Goal: Check status: Check status

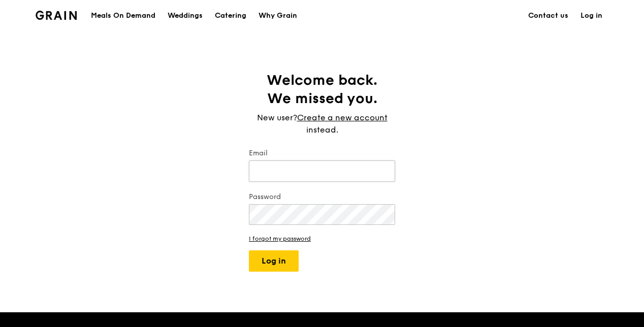
click at [305, 174] on input "Email" at bounding box center [322, 171] width 146 height 21
type input "lynn.soon@hp.com"
click at [275, 265] on button "Log in" at bounding box center [274, 260] width 50 height 21
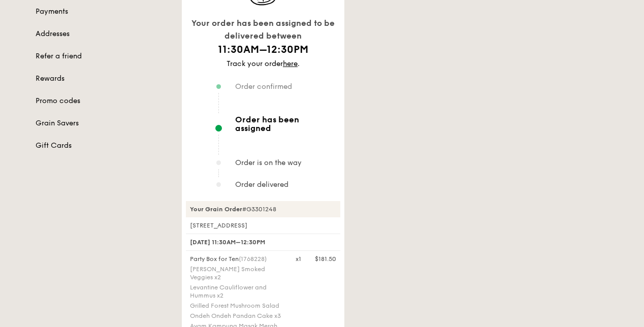
scroll to position [51, 0]
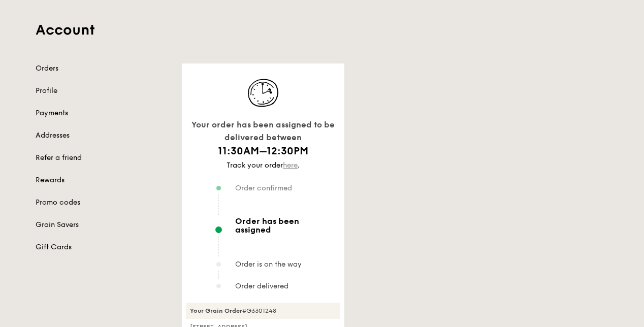
click at [289, 167] on link "here" at bounding box center [290, 165] width 15 height 9
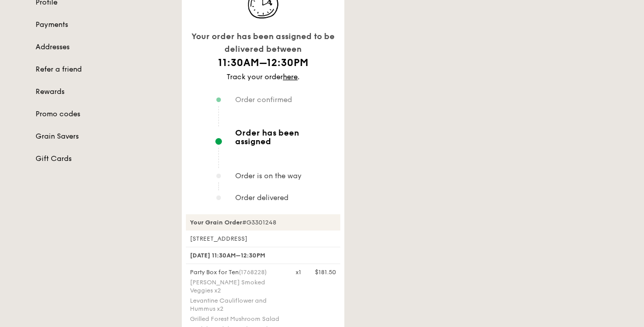
scroll to position [152, 0]
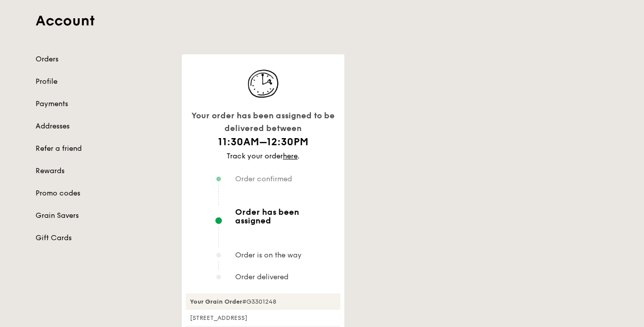
scroll to position [62, 0]
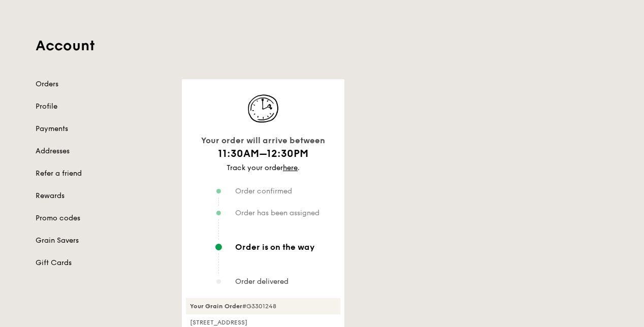
scroll to position [51, 0]
